Goal: Information Seeking & Learning: Learn about a topic

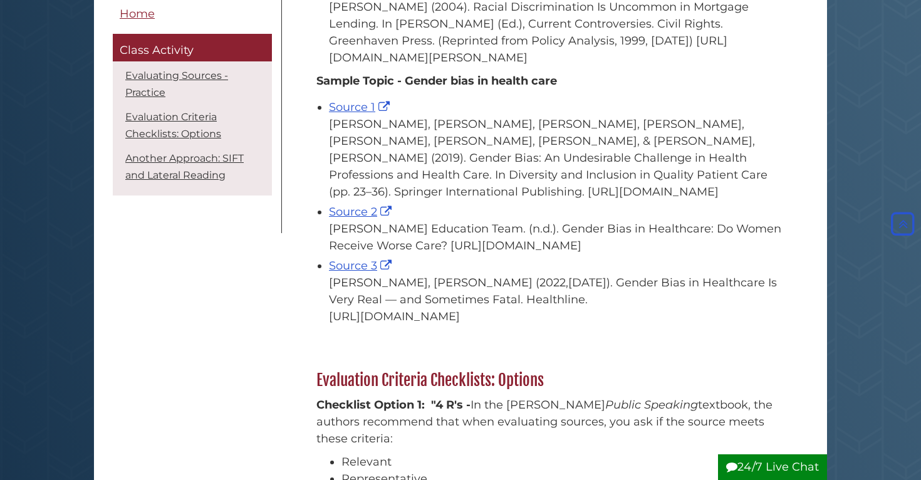
scroll to position [796, 0]
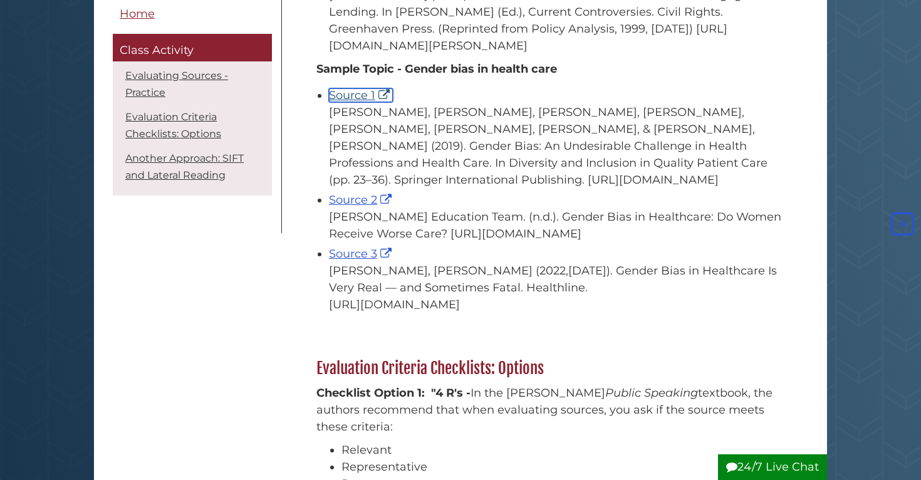
click at [353, 102] on link "Source 1" at bounding box center [361, 95] width 64 height 14
click at [362, 207] on link "Source 2" at bounding box center [362, 200] width 66 height 14
click at [374, 261] on link "Source 3" at bounding box center [362, 254] width 66 height 14
click at [361, 183] on div "Pinn, V., Martin, M. L., Moreno-Walton, L., Heron, S., & Strickland, M. (2019).…" at bounding box center [556, 146] width 454 height 85
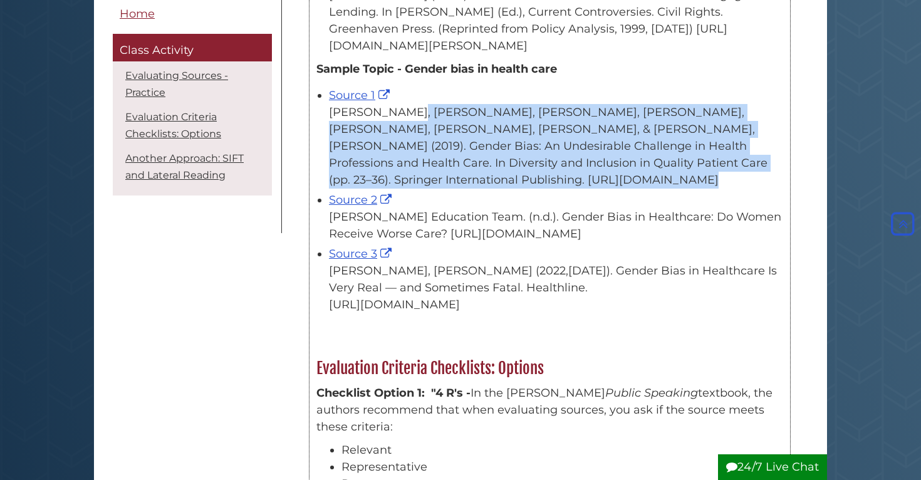
click at [361, 183] on div "Pinn, V., Martin, M. L., Moreno-Walton, L., Heron, S., & Strickland, M. (2019).…" at bounding box center [556, 146] width 454 height 85
click at [415, 127] on div "Source 1 Pinn, V., Martin, M. L., Moreno-Walton, L., Heron, S., & Strickland, M…" at bounding box center [556, 137] width 454 height 101
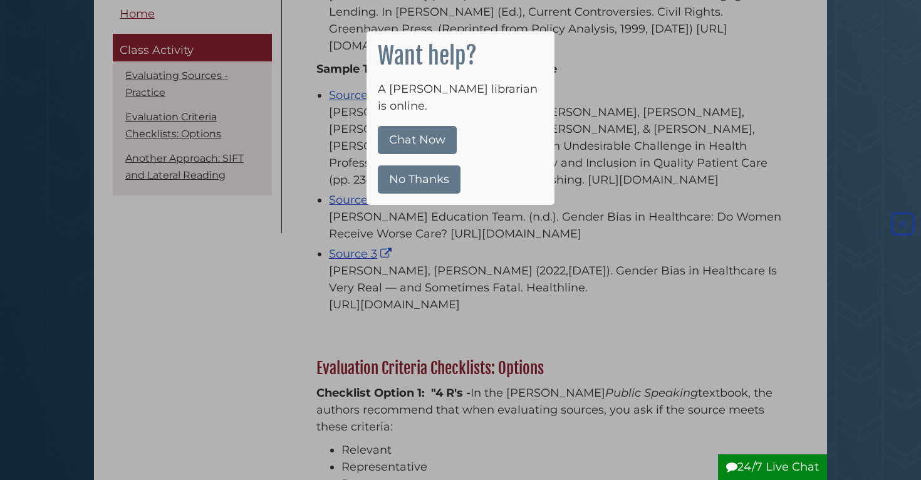
click at [443, 130] on button "Chat Now" at bounding box center [417, 140] width 79 height 28
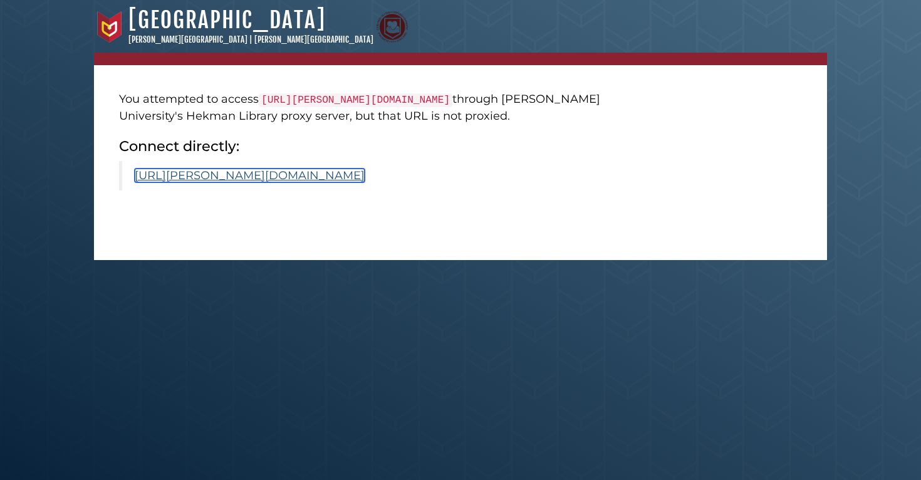
click at [249, 182] on link "[URL][PERSON_NAME][DOMAIN_NAME]" at bounding box center [250, 176] width 230 height 14
